Goal: Task Accomplishment & Management: Manage account settings

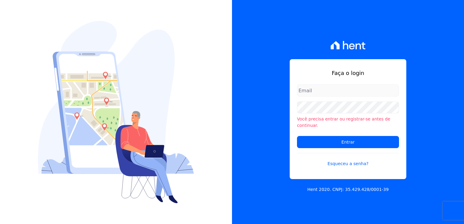
type input "[EMAIL_ADDRESS][DOMAIN_NAME]"
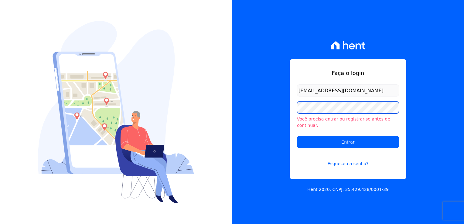
click at [259, 120] on div "Faça o login [EMAIL_ADDRESS][DOMAIN_NAME] Você precisa entrar ou registrar-se a…" at bounding box center [348, 112] width 232 height 224
click at [424, 87] on div "Faça o login [EMAIL_ADDRESS][DOMAIN_NAME] Você precisa entrar ou registrar-se a…" at bounding box center [348, 112] width 232 height 224
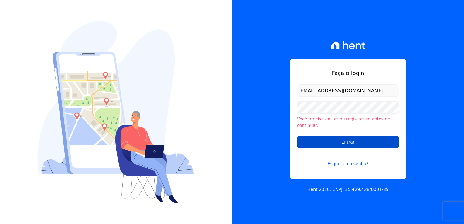
click at [370, 143] on input "Entrar" at bounding box center [348, 142] width 102 height 12
